Goal: Task Accomplishment & Management: Complete application form

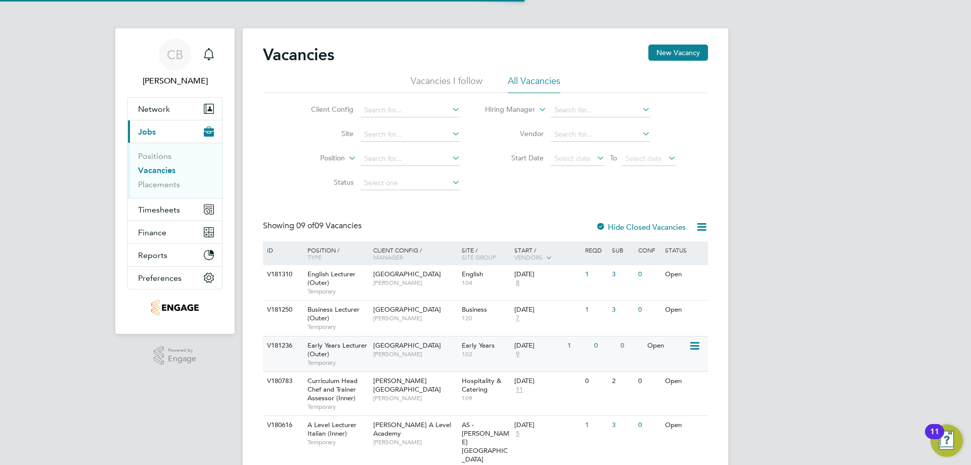
scroll to position [101, 0]
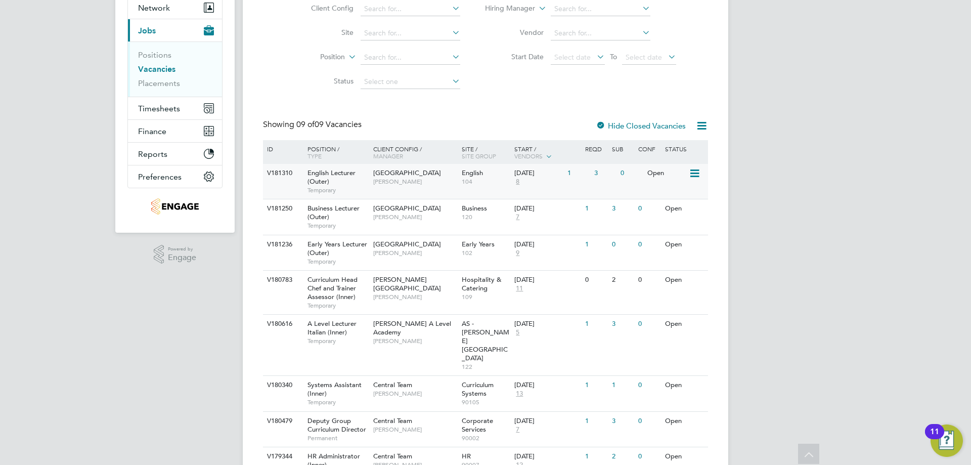
click at [569, 184] on div "V181310 English Lecturer (Outer) Temporary [GEOGRAPHIC_DATA] [PERSON_NAME] Engl…" at bounding box center [485, 181] width 445 height 35
click at [420, 210] on span "[GEOGRAPHIC_DATA]" at bounding box center [407, 208] width 68 height 9
click at [371, 251] on div "Epping Forest Campus Carolina Cadete Borges" at bounding box center [415, 248] width 88 height 26
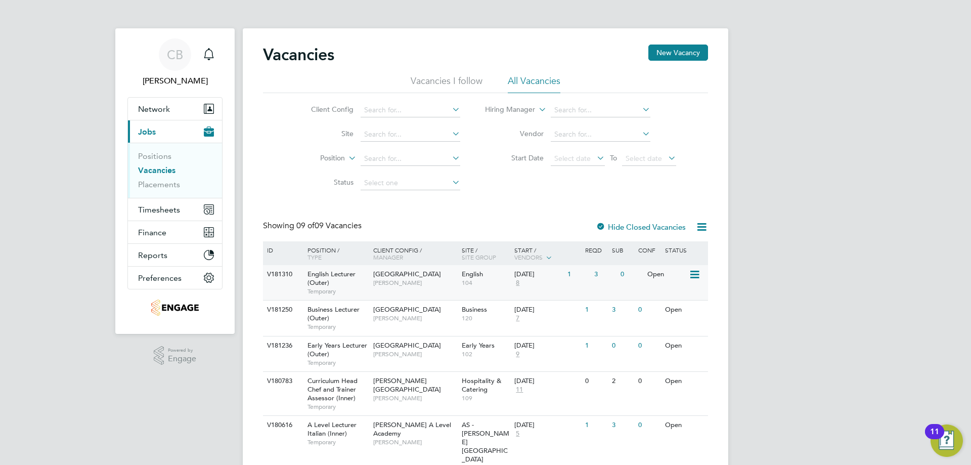
click at [548, 274] on div "[DATE]" at bounding box center [538, 274] width 48 height 9
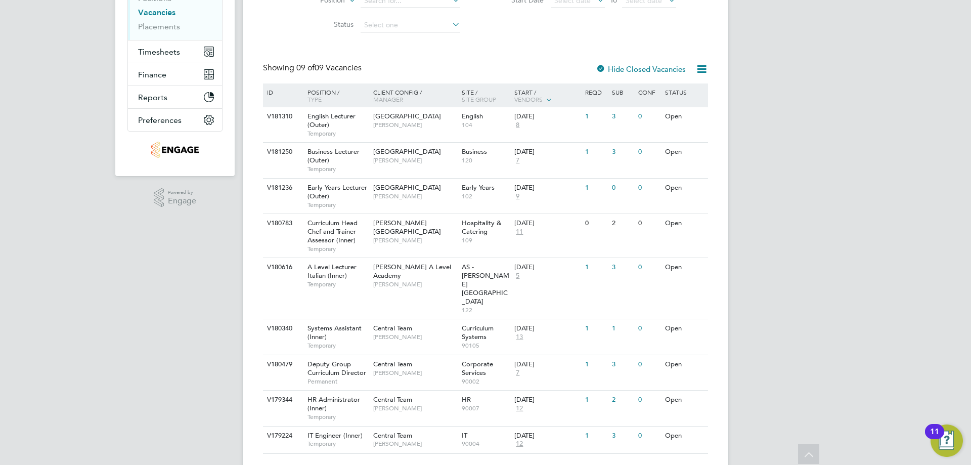
click at [944, 438] on div "11" at bounding box center [934, 431] width 19 height 15
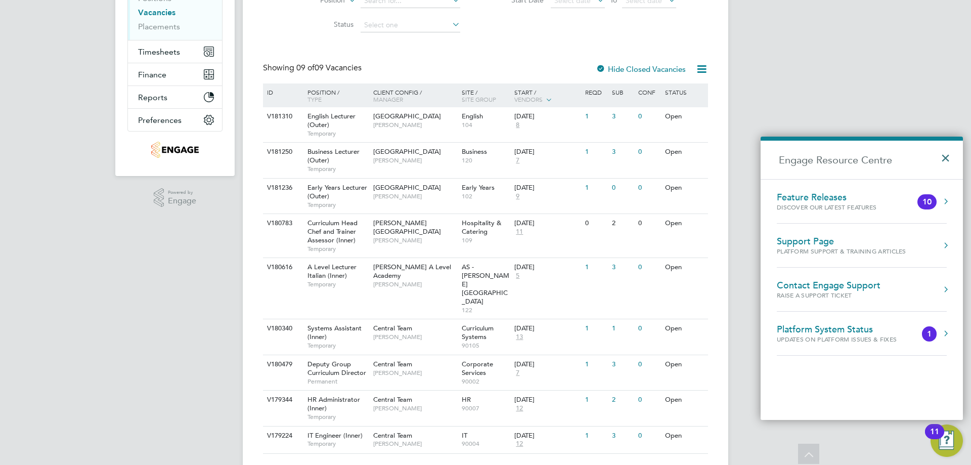
click at [941, 158] on button "×" at bounding box center [948, 155] width 15 height 22
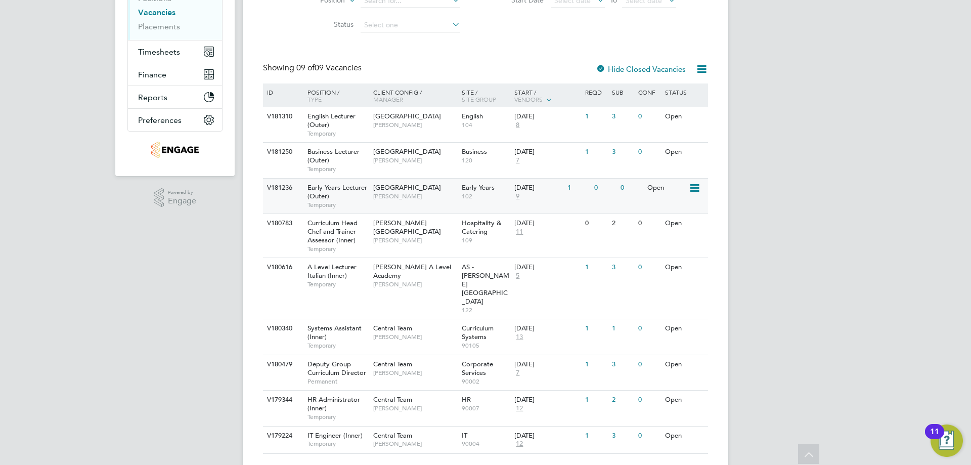
click at [389, 197] on span "[PERSON_NAME]" at bounding box center [414, 196] width 83 height 8
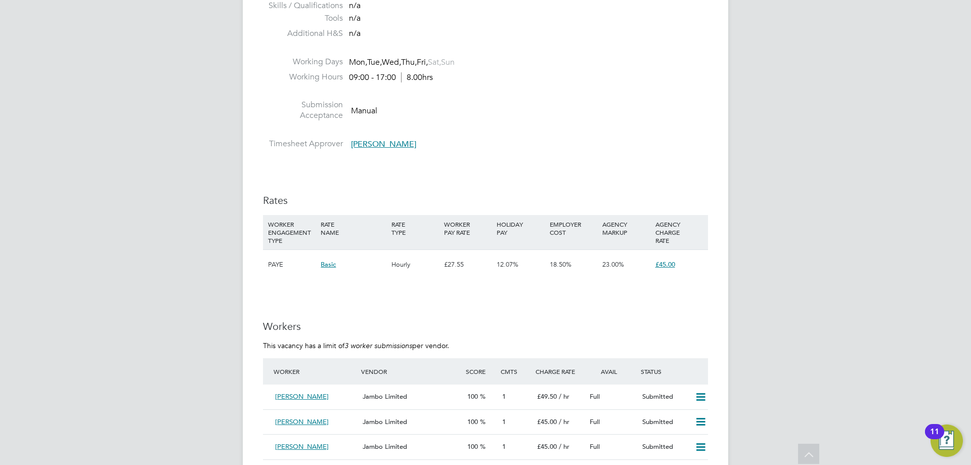
scroll to position [1163, 0]
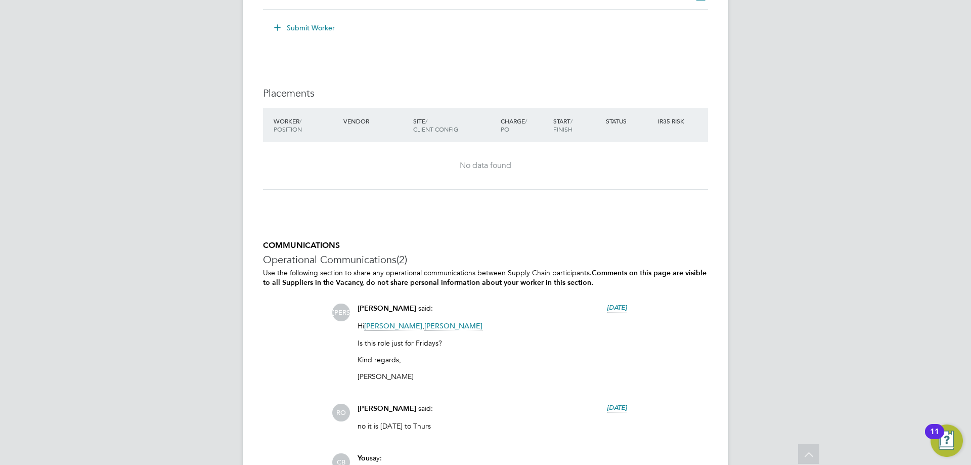
scroll to position [2013, 0]
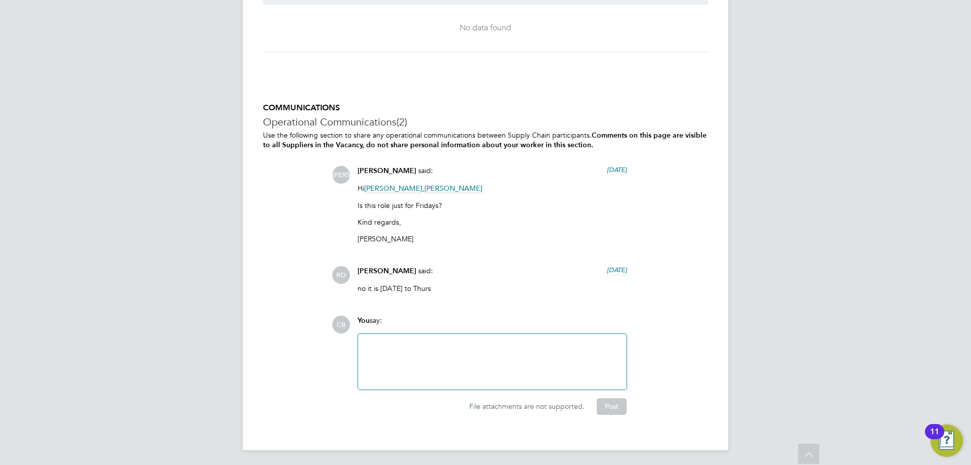
click at [423, 340] on div at bounding box center [492, 361] width 256 height 43
click at [423, 340] on div "is this still live" at bounding box center [492, 361] width 256 height 43
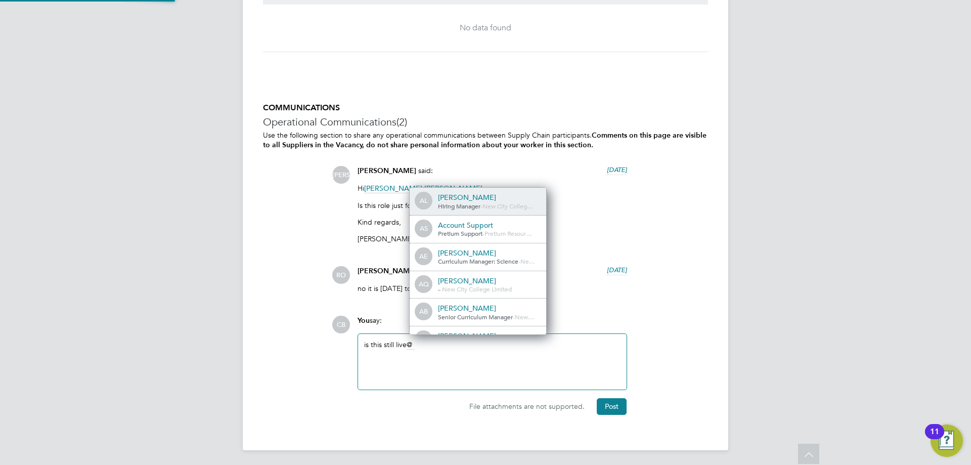
scroll to position [0, 0]
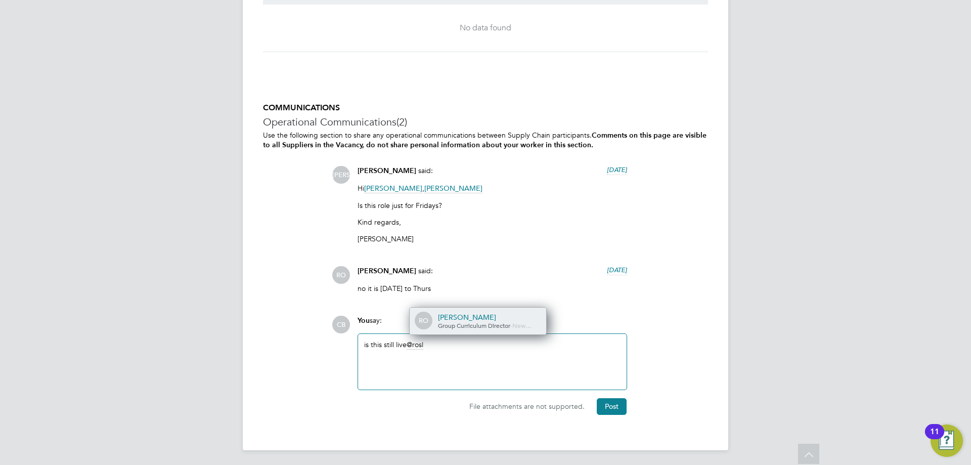
click at [484, 318] on div "[PERSON_NAME]" at bounding box center [488, 317] width 101 height 9
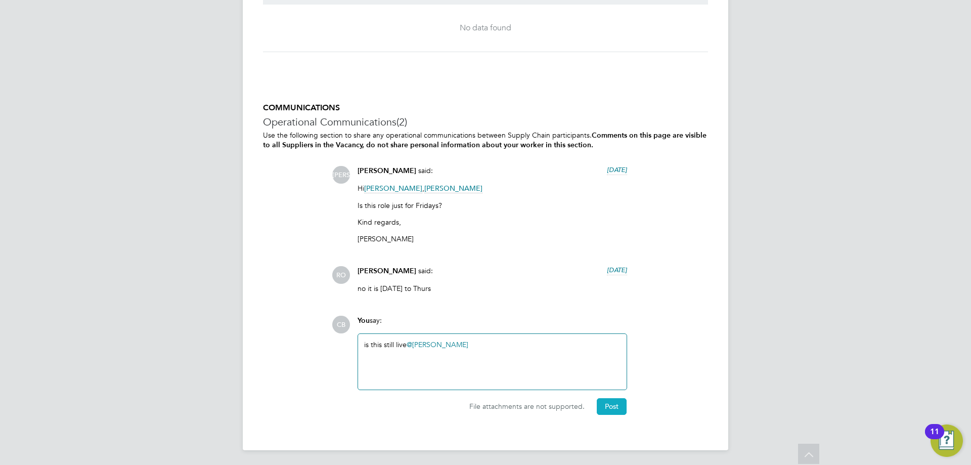
click at [611, 408] on button "Post" at bounding box center [612, 406] width 30 height 16
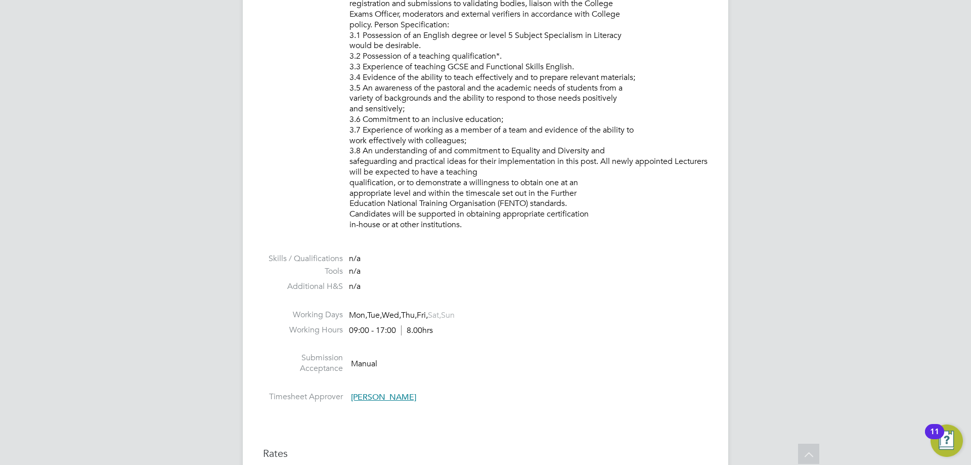
scroll to position [1264, 0]
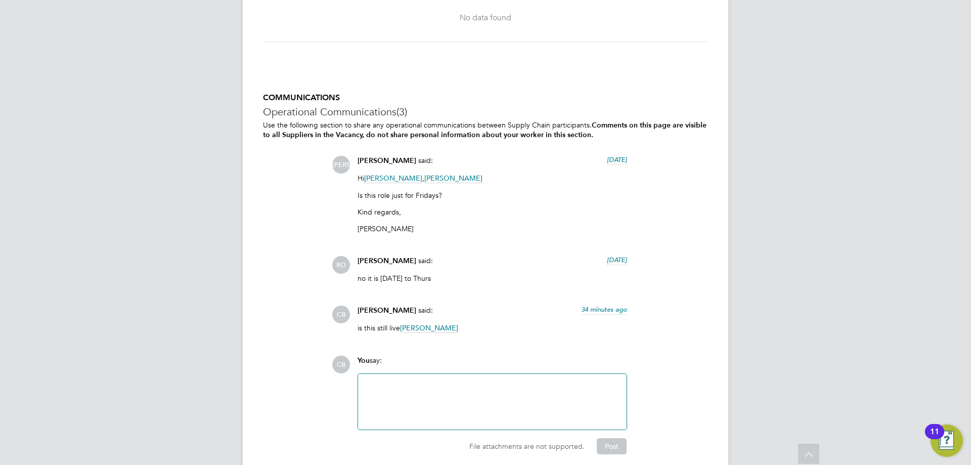
scroll to position [2062, 0]
